Goal: Task Accomplishment & Management: Manage account settings

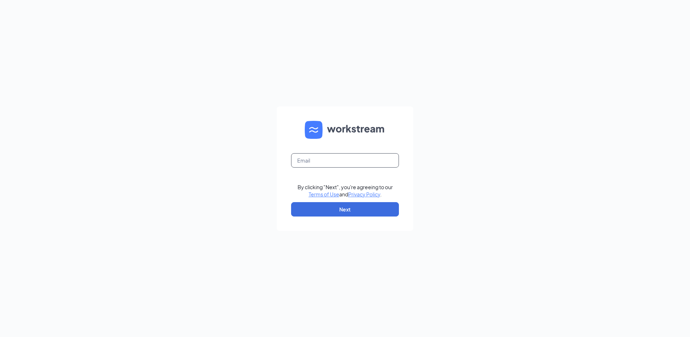
click at [302, 160] on input "text" at bounding box center [345, 160] width 108 height 14
type input "rs036230@tacobell.com"
click at [332, 213] on button "Next" at bounding box center [345, 209] width 108 height 14
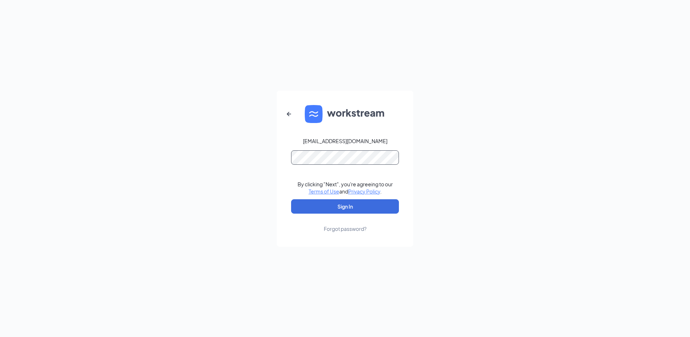
click at [291, 199] on button "Sign In" at bounding box center [345, 206] width 108 height 14
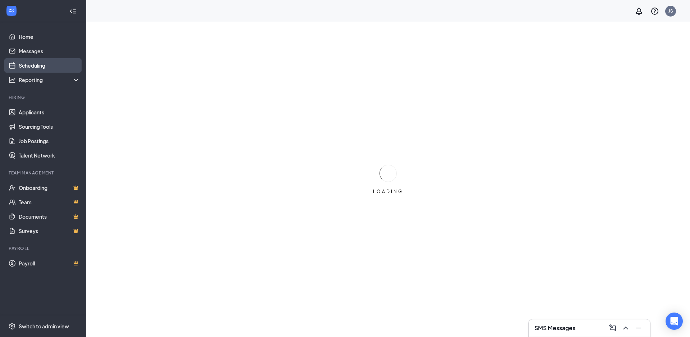
click at [41, 64] on link "Scheduling" at bounding box center [49, 65] width 61 height 14
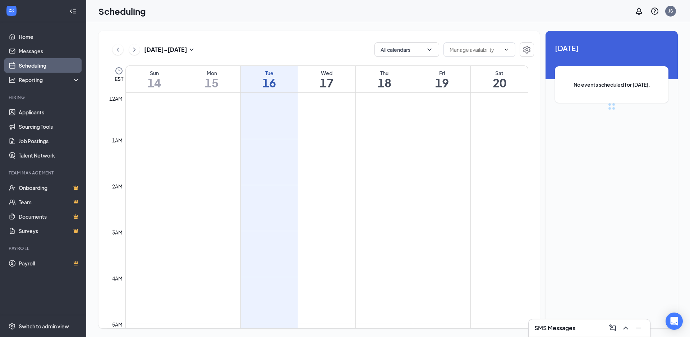
scroll to position [353, 0]
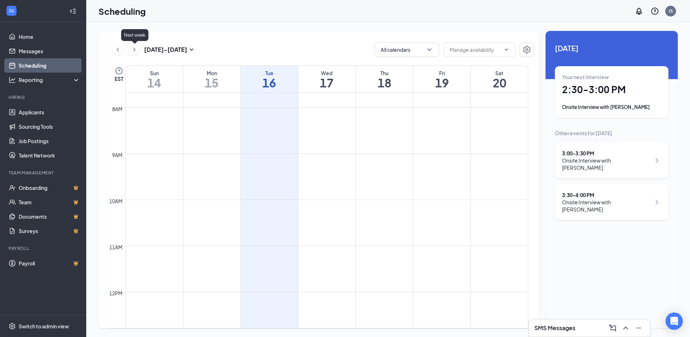
click at [116, 48] on icon "ChevronLeft" at bounding box center [117, 49] width 7 height 9
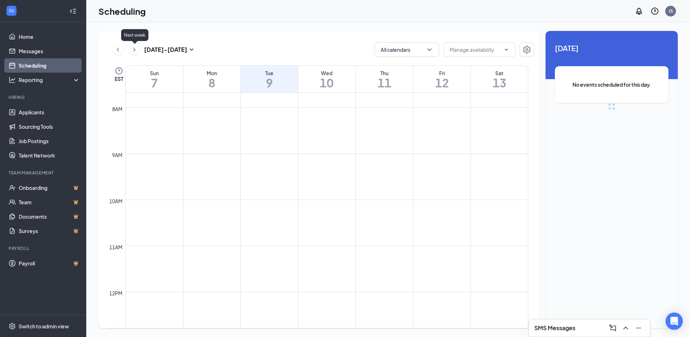
click at [132, 49] on icon "ChevronRight" at bounding box center [134, 49] width 7 height 9
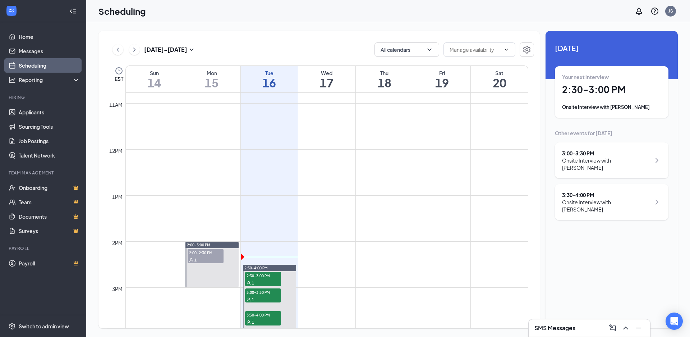
scroll to position [533, 0]
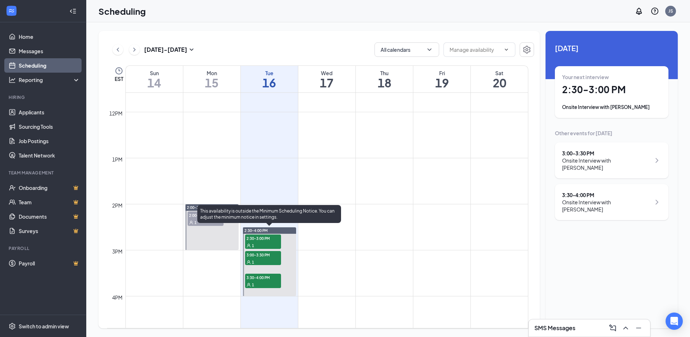
click at [269, 238] on span "2:30-3:00 PM" at bounding box center [263, 237] width 36 height 7
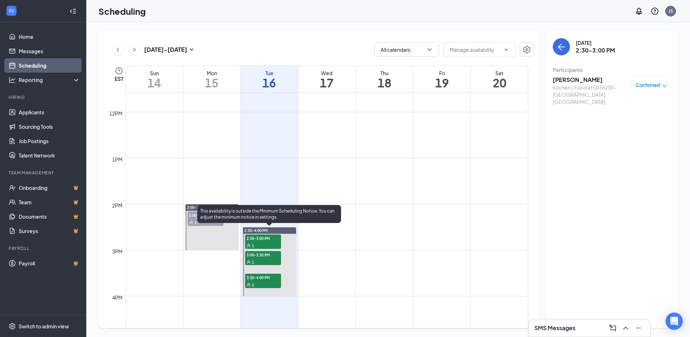
click at [266, 255] on span "3:00-3:30 PM" at bounding box center [263, 254] width 36 height 7
click at [267, 262] on div "1" at bounding box center [263, 261] width 36 height 7
click at [268, 276] on span "3:30-4:00 PM" at bounding box center [263, 277] width 36 height 7
click at [265, 242] on div "1" at bounding box center [263, 245] width 36 height 7
click at [264, 263] on div "1" at bounding box center [263, 261] width 36 height 7
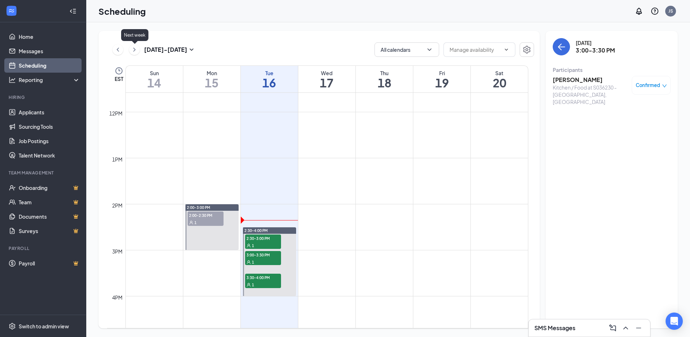
click at [133, 50] on icon "ChevronRight" at bounding box center [134, 49] width 7 height 9
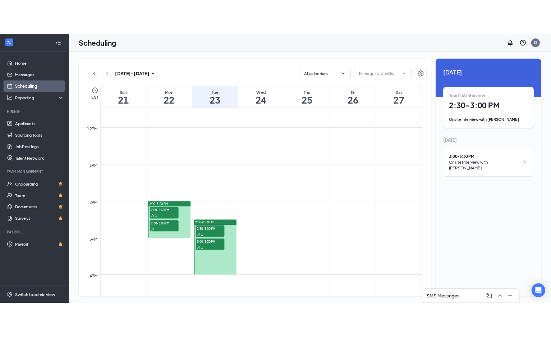
scroll to position [533, 0]
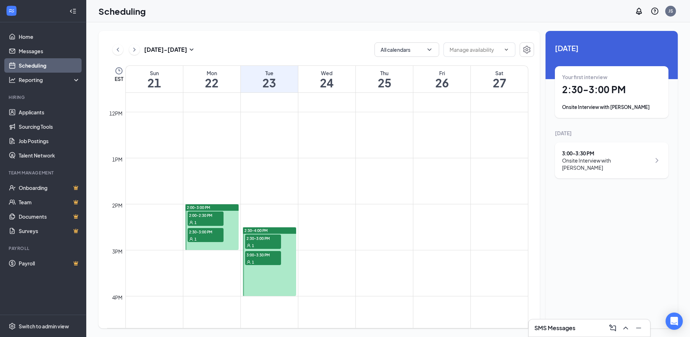
click at [270, 238] on span "2:30-3:00 PM" at bounding box center [263, 237] width 36 height 7
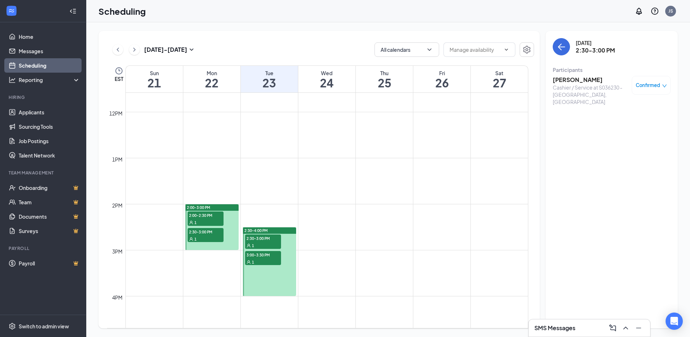
click at [569, 79] on h3 "[PERSON_NAME]" at bounding box center [591, 80] width 76 height 8
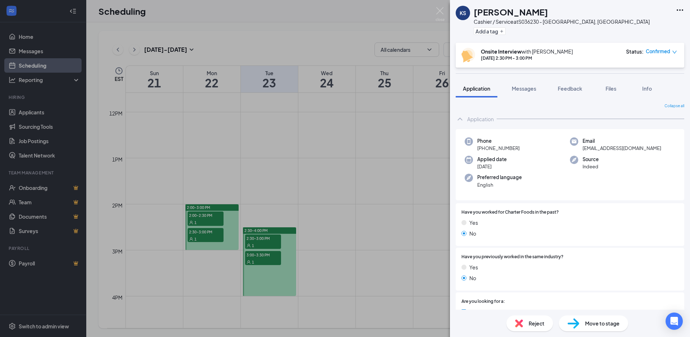
click at [680, 7] on icon "Ellipses" at bounding box center [680, 10] width 9 height 9
click at [678, 7] on icon "Ellipses" at bounding box center [680, 10] width 9 height 9
click at [646, 27] on div "KS Krista Sepmoree Cashier / Service at S036230 - Waterville, ME Add a tag" at bounding box center [570, 21] width 240 height 43
click at [683, 9] on icon "Ellipses" at bounding box center [680, 9] width 6 height 1
click at [643, 23] on link "View full application" at bounding box center [642, 26] width 78 height 7
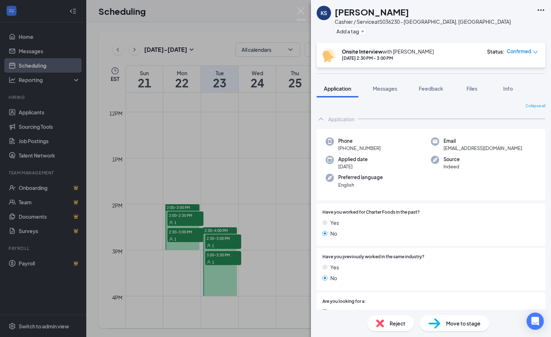
click at [270, 127] on div "KS Krista Sepmoree Cashier / Service at S036230 - Waterville, ME Add a tag Onsi…" at bounding box center [275, 168] width 551 height 337
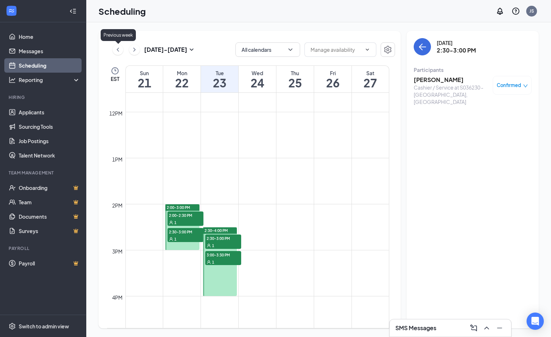
click at [117, 52] on icon "ChevronLeft" at bounding box center [117, 49] width 7 height 9
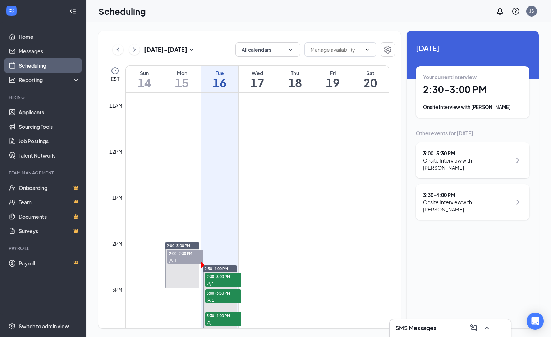
scroll to position [569, 0]
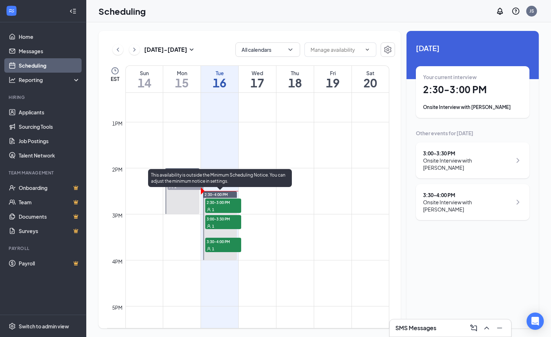
click at [216, 209] on div "1" at bounding box center [223, 209] width 36 height 7
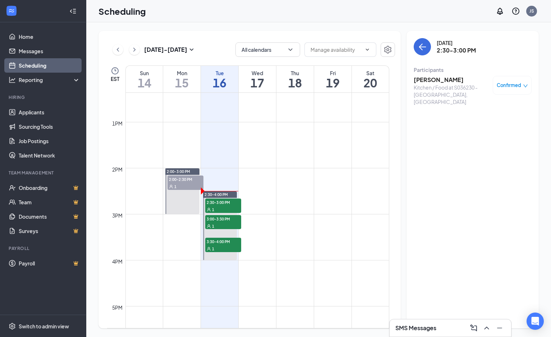
click at [448, 78] on h3 "Lorelei Brassard" at bounding box center [452, 80] width 76 height 8
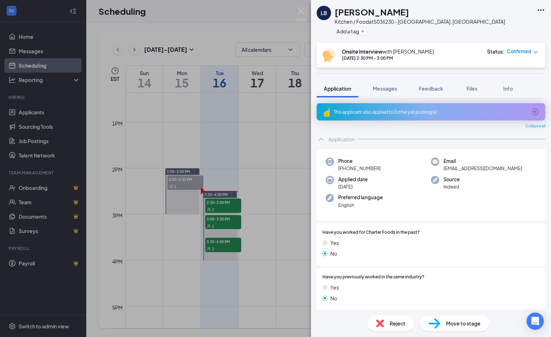
click at [545, 11] on icon "Ellipses" at bounding box center [541, 10] width 9 height 9
click at [504, 24] on link "View full application" at bounding box center [502, 26] width 78 height 7
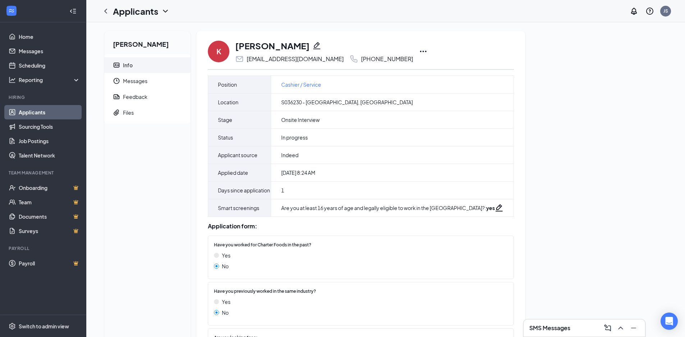
click at [419, 50] on icon "Ellipses" at bounding box center [423, 51] width 9 height 9
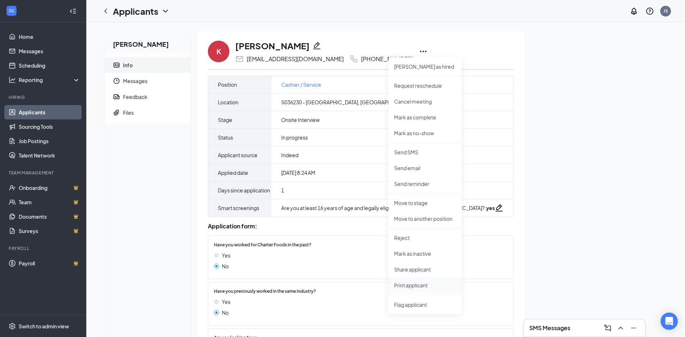
click at [419, 283] on p "Print applicant" at bounding box center [425, 285] width 62 height 7
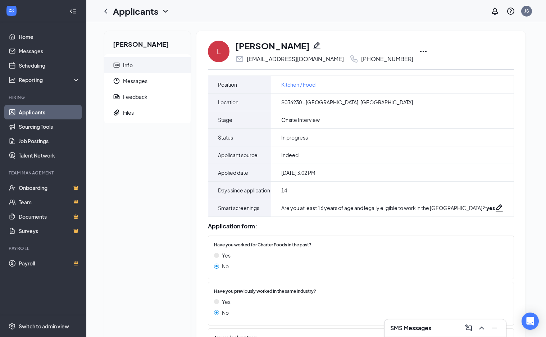
click at [419, 50] on icon "Ellipses" at bounding box center [423, 51] width 9 height 9
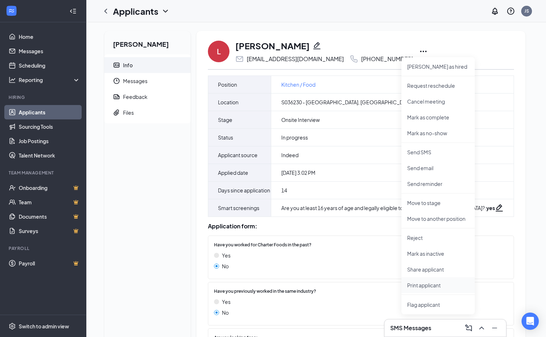
click at [426, 286] on p "Print applicant" at bounding box center [438, 285] width 62 height 7
